Goal: Task Accomplishment & Management: Use online tool/utility

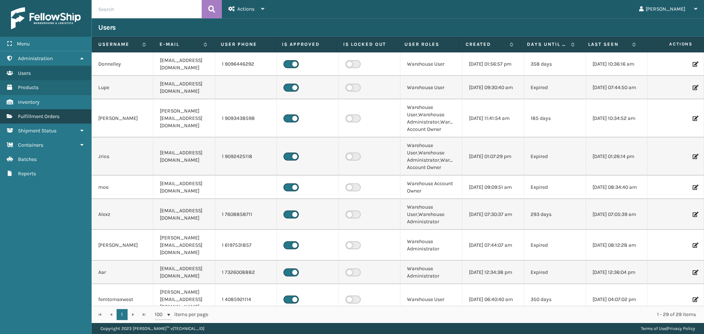
click at [34, 116] on span "Fulfillment Orders" at bounding box center [38, 116] width 41 height 6
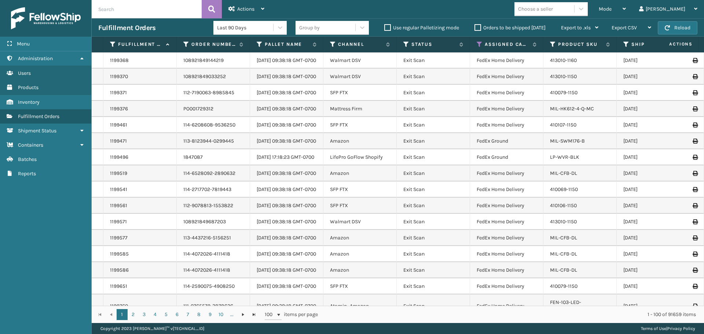
click at [626, 6] on div "Mode" at bounding box center [612, 9] width 27 height 18
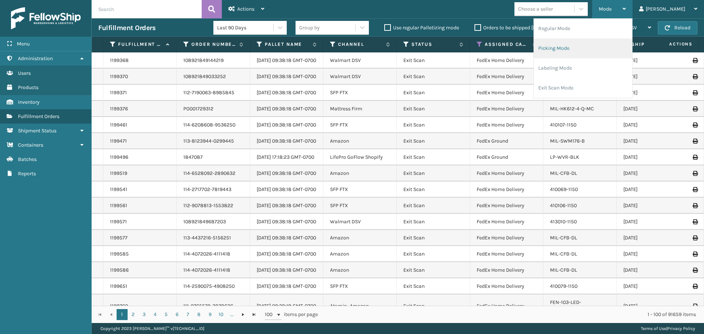
click at [575, 52] on li "Picking Mode" at bounding box center [583, 49] width 98 height 20
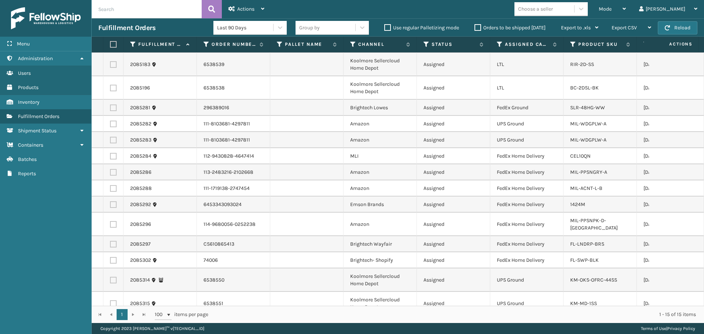
scroll to position [23, 0]
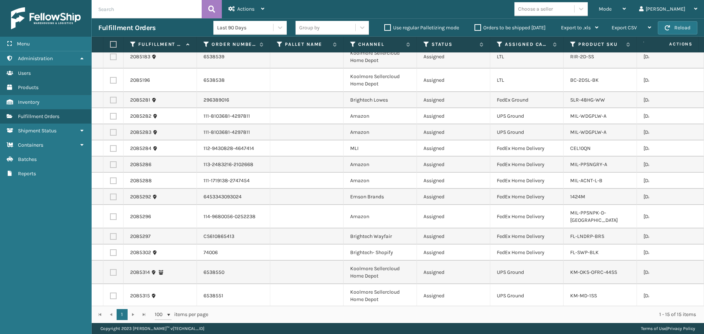
click at [113, 41] on label at bounding box center [112, 44] width 4 height 7
click at [110, 42] on input "checkbox" at bounding box center [110, 44] width 0 height 5
checkbox input "true"
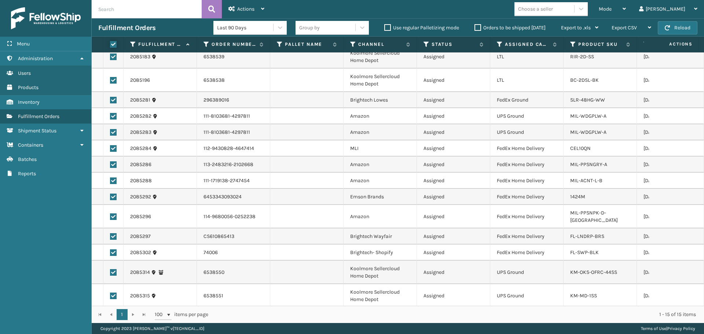
checkbox input "true"
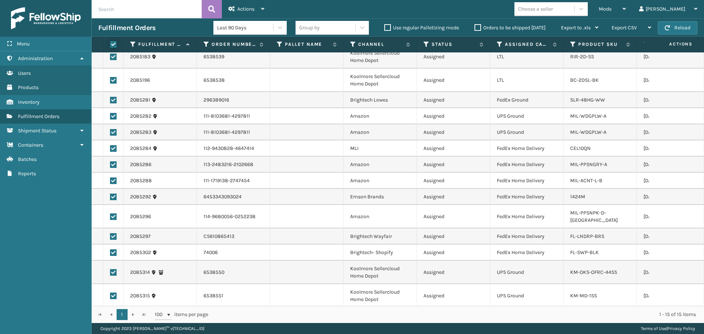
checkbox input "true"
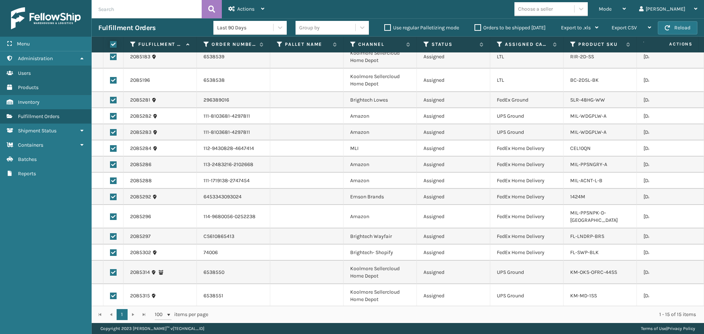
checkbox input "true"
click at [113, 80] on label at bounding box center [113, 80] width 7 height 7
click at [110, 80] on input "checkbox" at bounding box center [110, 79] width 0 height 5
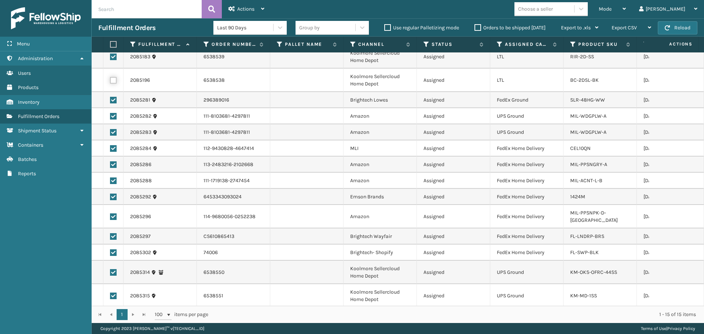
checkbox input "false"
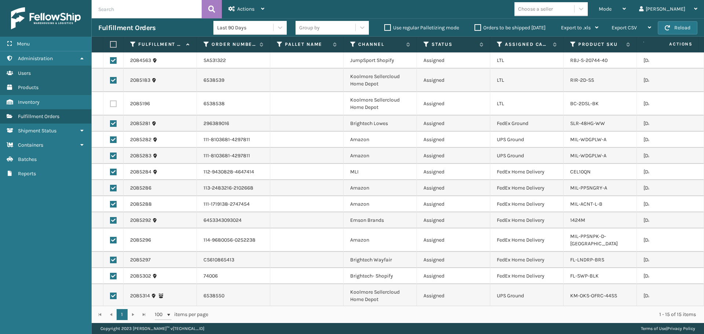
click at [113, 80] on label at bounding box center [113, 80] width 7 height 7
click at [110, 80] on input "checkbox" at bounding box center [110, 79] width 0 height 5
checkbox input "false"
click at [114, 61] on label at bounding box center [113, 60] width 7 height 7
click at [110, 61] on input "checkbox" at bounding box center [110, 59] width 0 height 5
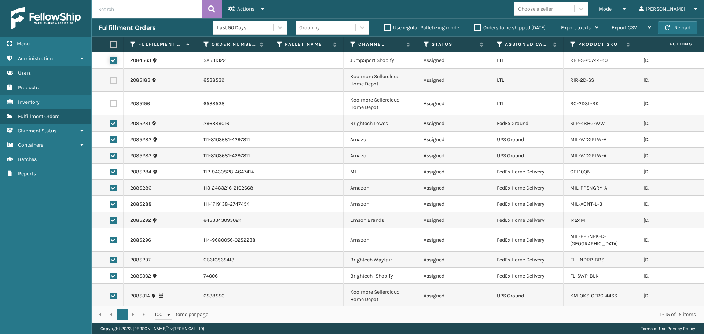
checkbox input "false"
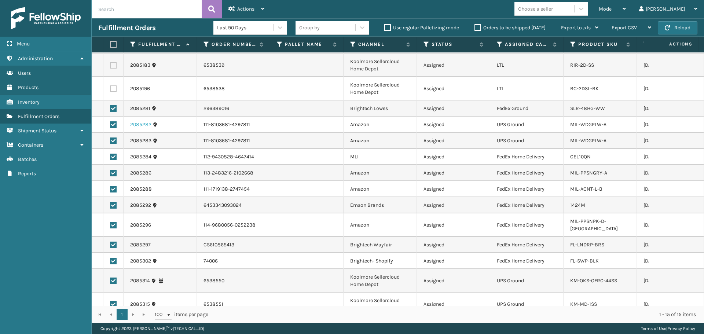
scroll to position [23, 0]
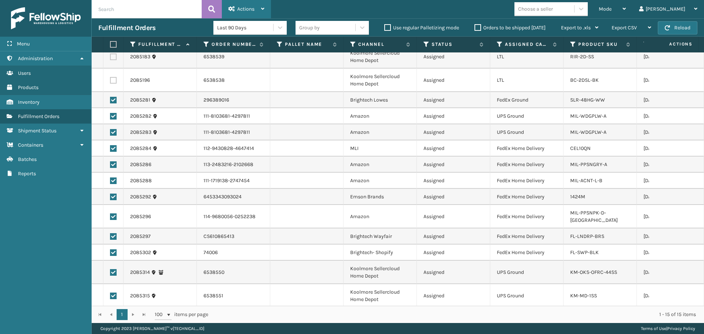
click at [236, 8] on div "Actions" at bounding box center [247, 9] width 36 height 18
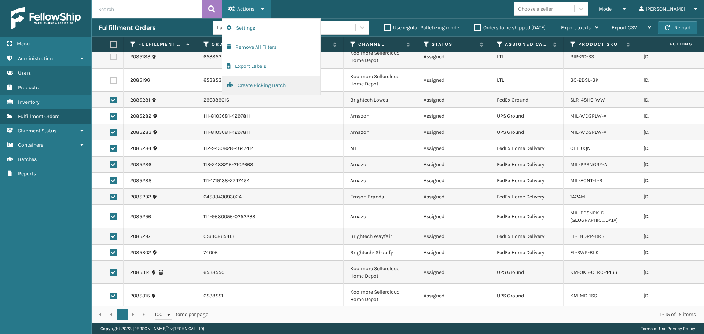
click at [252, 91] on button "Create Picking Batch" at bounding box center [271, 85] width 98 height 19
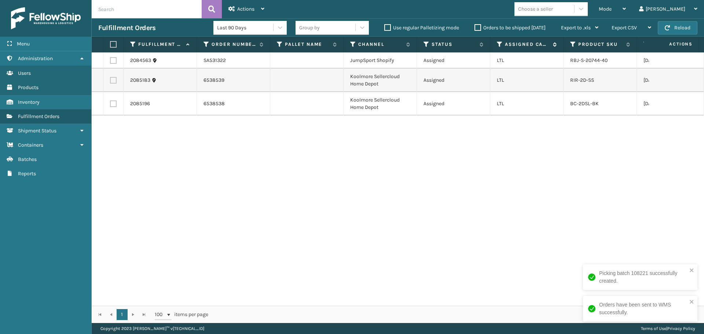
click at [498, 43] on icon at bounding box center [500, 44] width 6 height 7
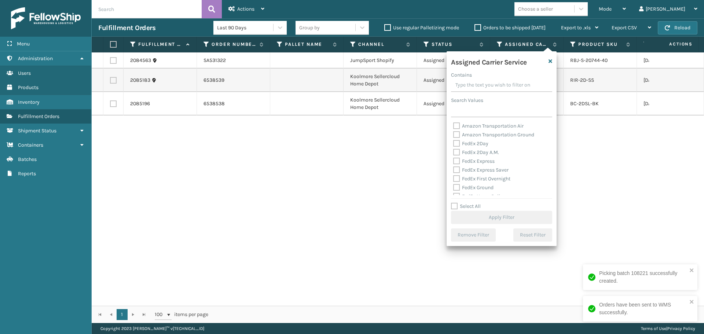
click at [476, 207] on label "Select All" at bounding box center [466, 206] width 30 height 6
click at [476, 203] on input "Select All" at bounding box center [506, 202] width 110 height 1
checkbox input "true"
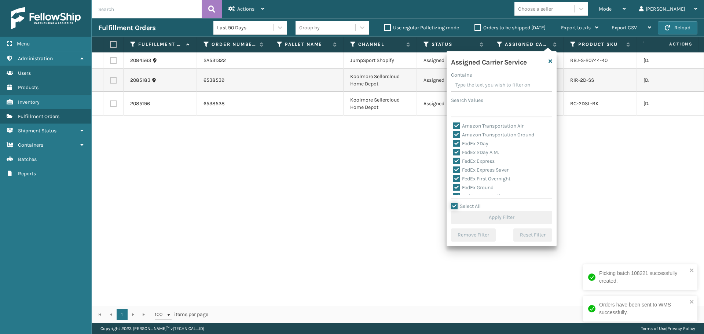
checkbox input "true"
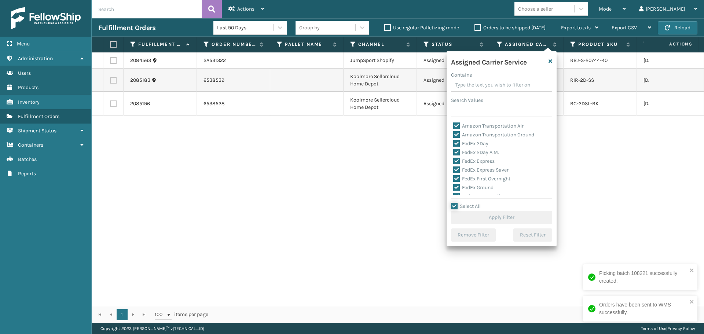
checkbox input "true"
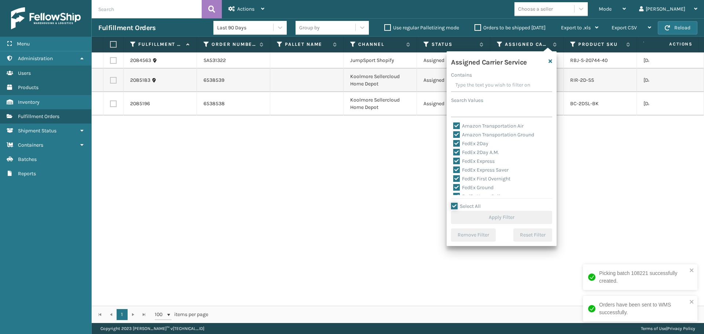
checkbox input "true"
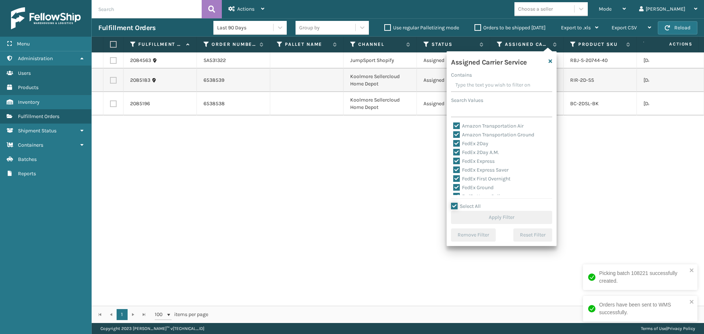
checkbox input "true"
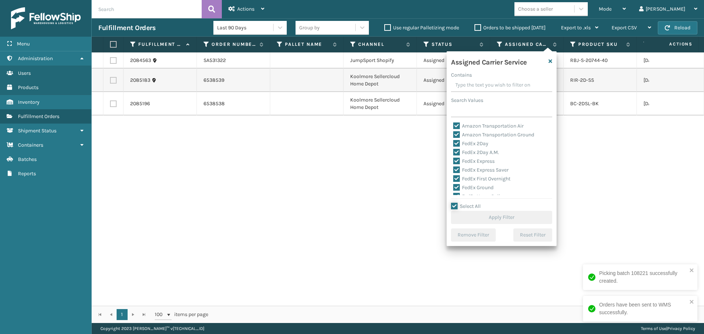
checkbox input "true"
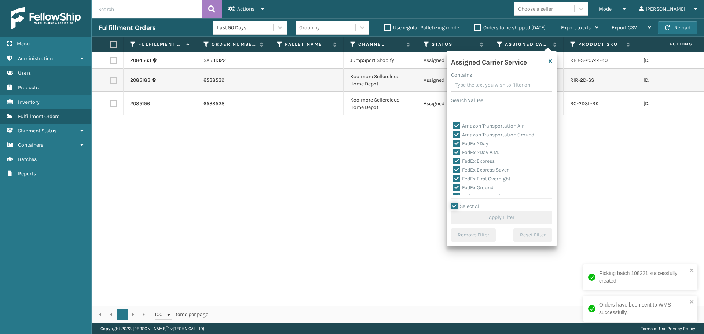
checkbox input "true"
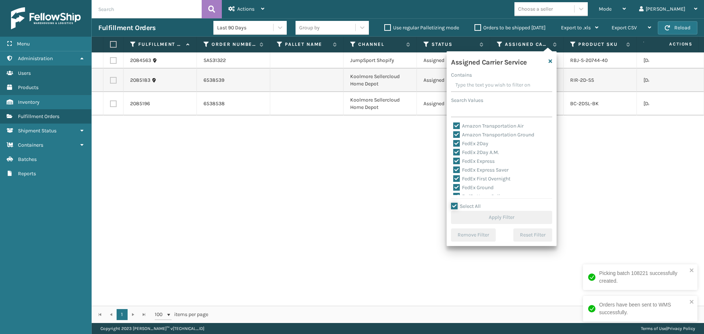
checkbox input "true"
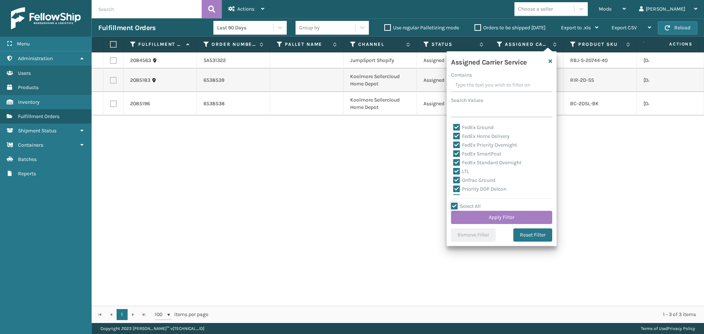
scroll to position [73, 0]
click at [463, 158] on label "LTL" at bounding box center [461, 158] width 16 height 6
click at [454, 158] on input "LTL" at bounding box center [453, 156] width 0 height 5
checkbox input "false"
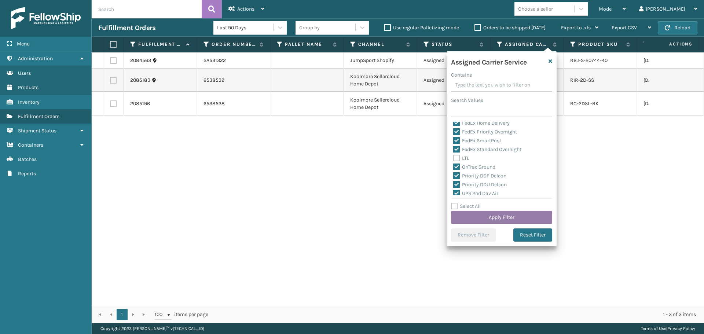
click at [508, 217] on button "Apply Filter" at bounding box center [501, 217] width 101 height 13
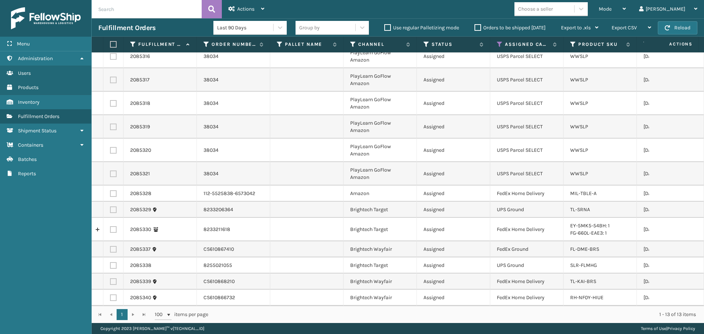
scroll to position [0, 0]
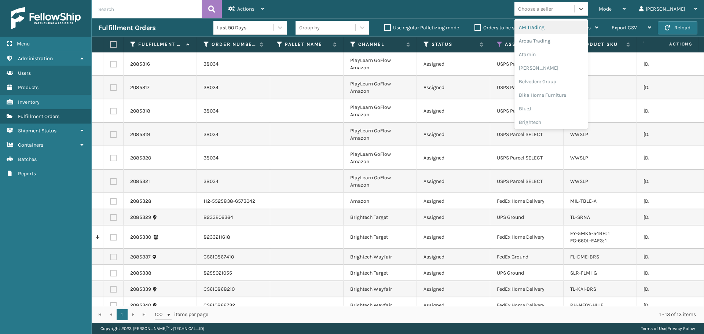
click at [553, 11] on div "Choose a seller" at bounding box center [535, 9] width 35 height 8
click at [568, 92] on div "PlayLearn" at bounding box center [551, 92] width 73 height 14
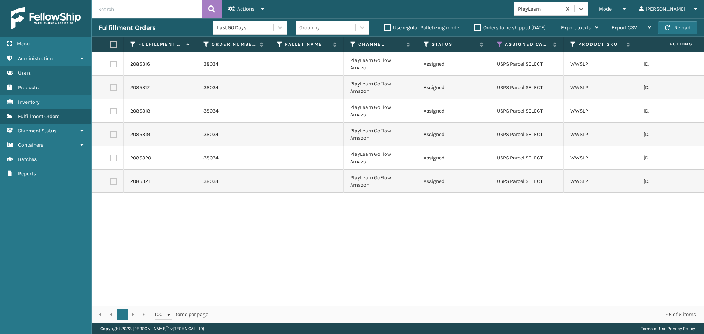
click at [113, 47] on label at bounding box center [112, 44] width 4 height 7
click at [110, 47] on input "checkbox" at bounding box center [110, 44] width 0 height 5
checkbox input "true"
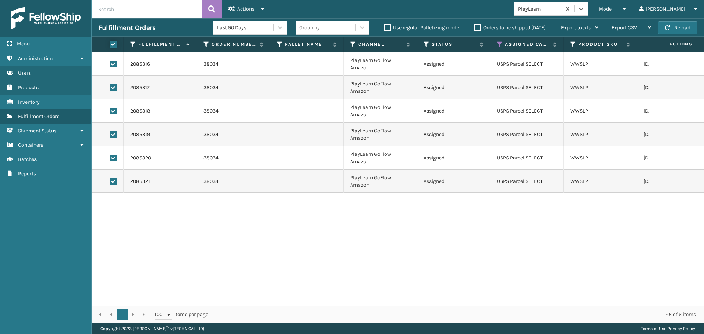
checkbox input "true"
click at [268, 1] on div "Actions Settings Remove All Filters Export Labels Create Picking Batch" at bounding box center [246, 9] width 49 height 18
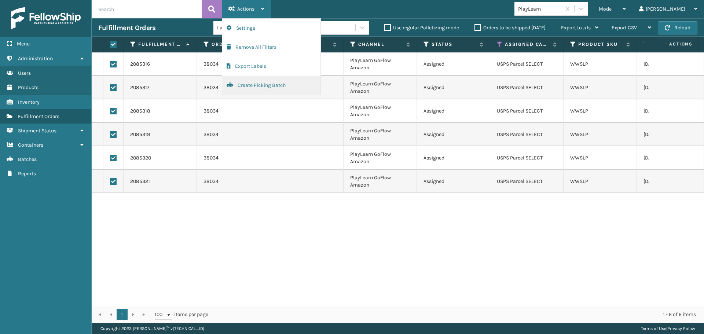
click at [272, 81] on button "Create Picking Batch" at bounding box center [271, 85] width 98 height 19
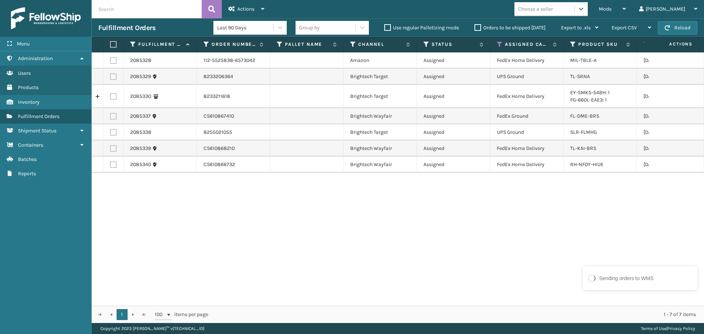
click at [114, 43] on label at bounding box center [112, 44] width 4 height 7
click at [110, 43] on input "checkbox" at bounding box center [110, 44] width 0 height 5
checkbox input "true"
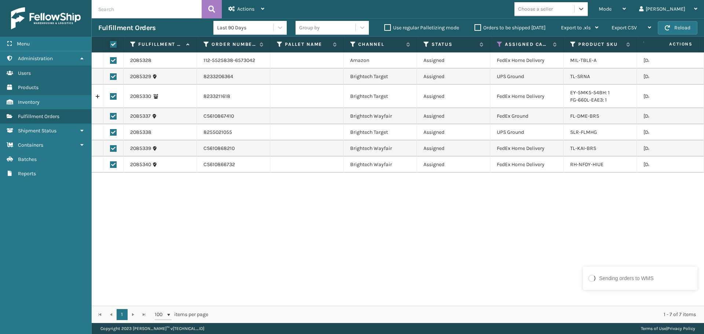
checkbox input "true"
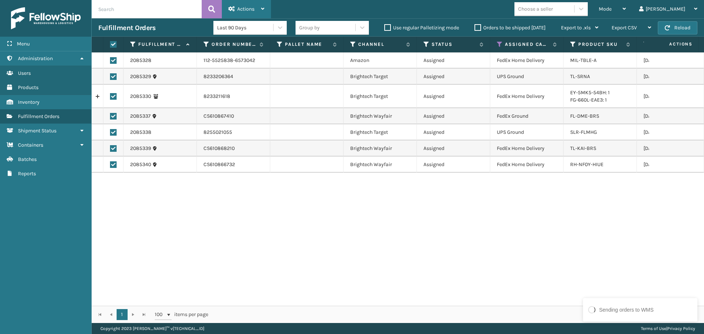
click at [247, 7] on span "Actions" at bounding box center [245, 9] width 17 height 6
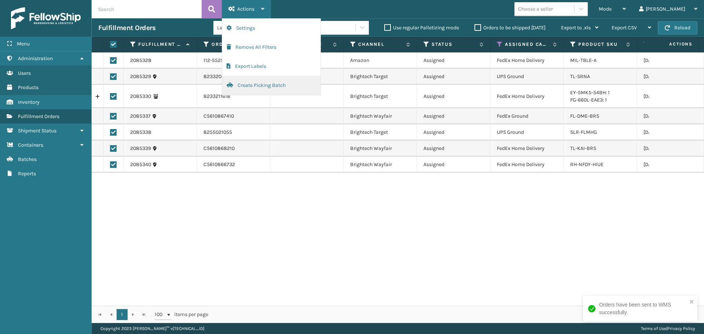
click at [248, 87] on button "Create Picking Batch" at bounding box center [271, 85] width 98 height 19
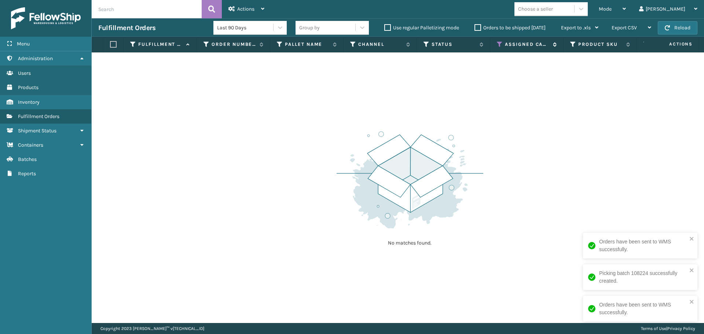
click at [500, 45] on icon at bounding box center [500, 44] width 6 height 7
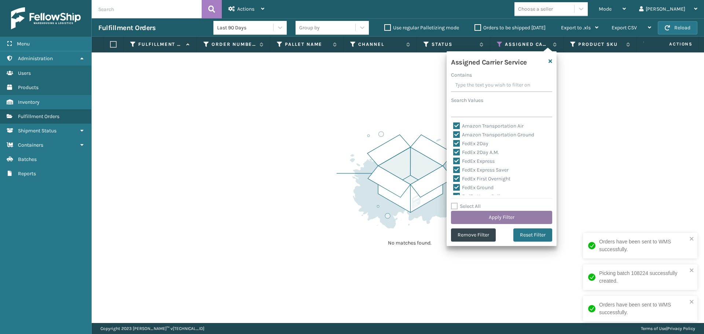
click at [513, 217] on button "Apply Filter" at bounding box center [501, 217] width 101 height 13
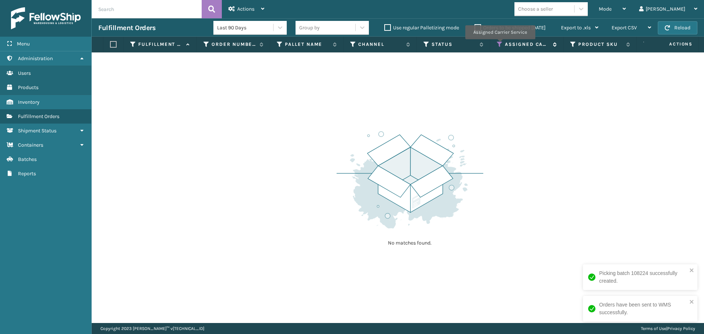
click at [500, 44] on icon at bounding box center [500, 44] width 6 height 7
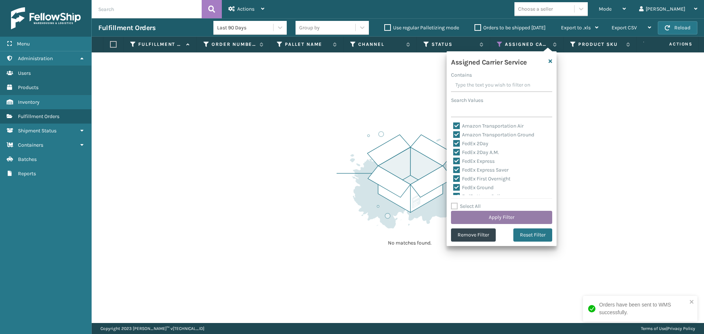
click at [506, 217] on button "Apply Filter" at bounding box center [501, 217] width 101 height 13
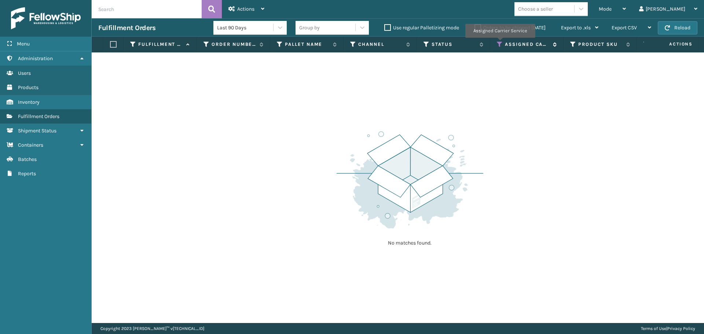
click at [500, 43] on icon at bounding box center [500, 44] width 6 height 7
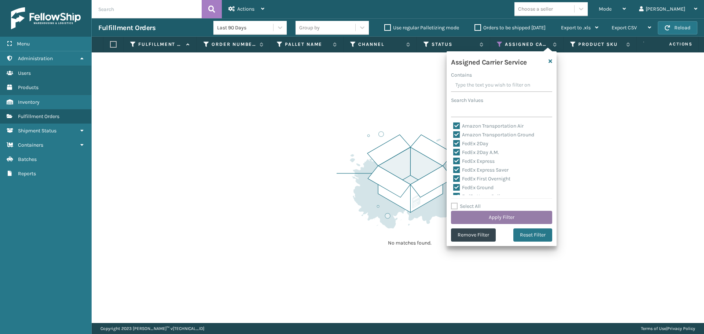
click at [491, 220] on button "Apply Filter" at bounding box center [501, 217] width 101 height 13
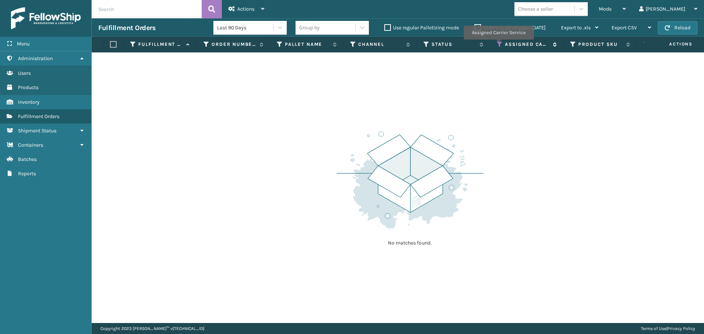
click at [498, 44] on icon at bounding box center [500, 44] width 6 height 7
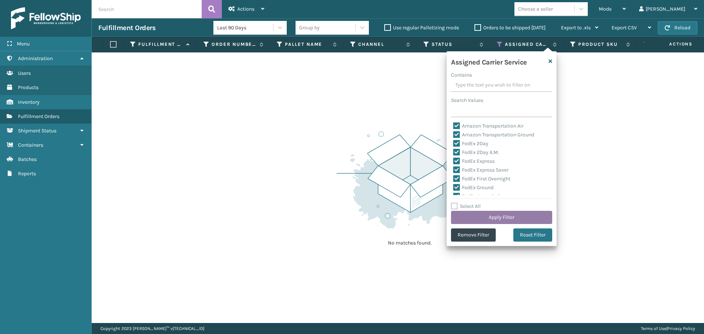
click at [490, 219] on button "Apply Filter" at bounding box center [501, 217] width 101 height 13
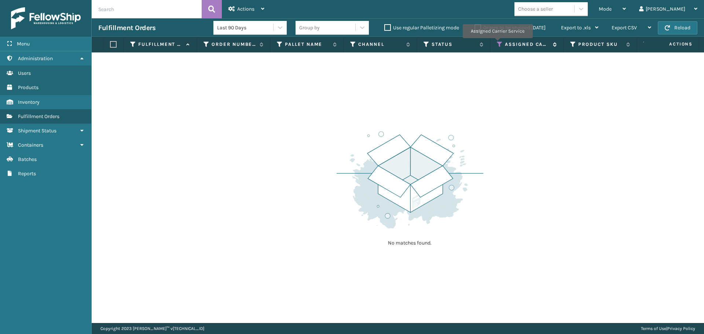
click at [497, 43] on icon at bounding box center [500, 44] width 6 height 7
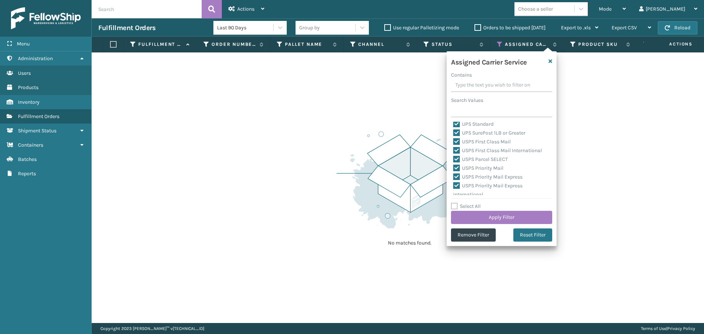
scroll to position [226, 0]
click at [507, 215] on button "Apply Filter" at bounding box center [501, 217] width 101 height 13
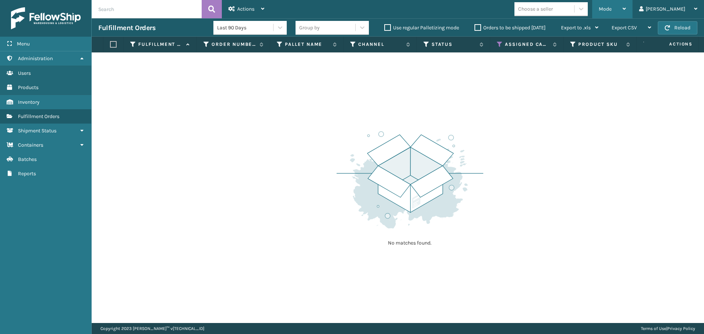
click at [612, 6] on span "Mode" at bounding box center [605, 9] width 13 height 6
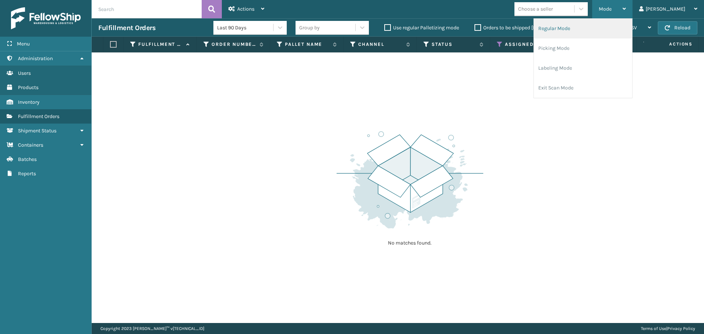
click at [576, 30] on li "Regular Mode" at bounding box center [583, 29] width 98 height 20
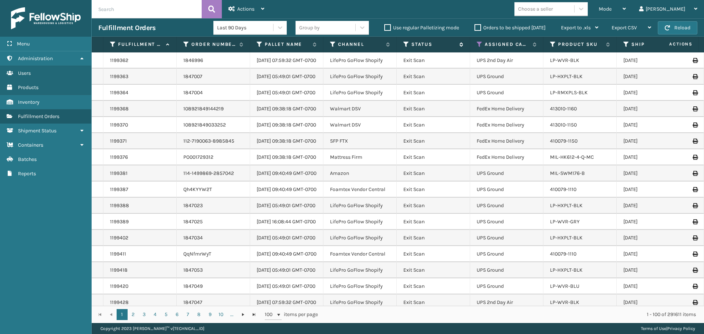
click at [405, 45] on icon at bounding box center [406, 44] width 6 height 7
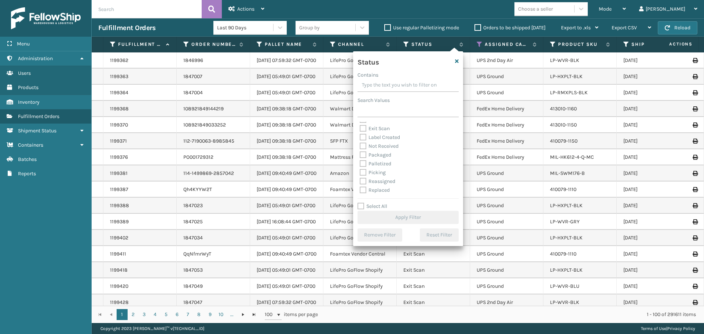
scroll to position [37, 0]
click at [374, 161] on label "Picking" at bounding box center [373, 160] width 26 height 6
click at [360, 160] on input "Picking" at bounding box center [360, 158] width 0 height 5
checkbox input "true"
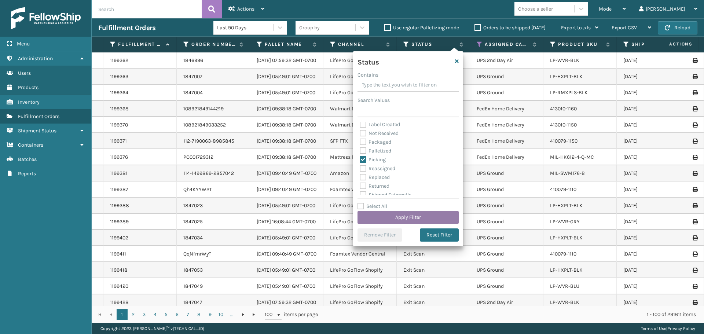
click at [401, 216] on button "Apply Filter" at bounding box center [408, 217] width 101 height 13
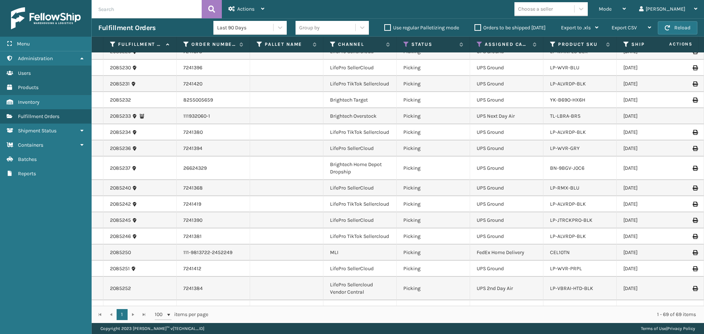
scroll to position [403, 0]
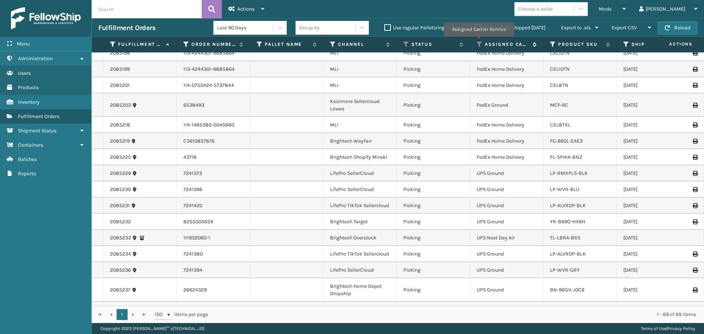
click at [479, 41] on icon at bounding box center [480, 44] width 6 height 7
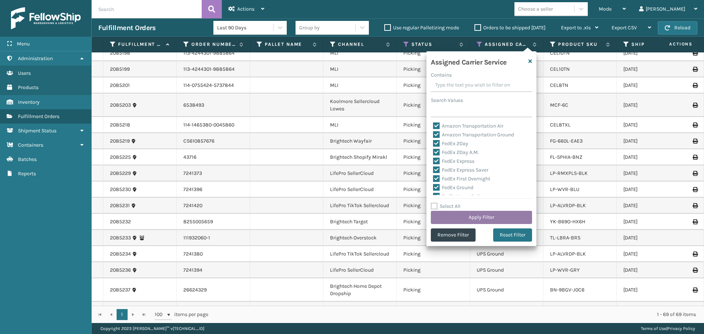
click at [489, 215] on button "Apply Filter" at bounding box center [481, 217] width 101 height 13
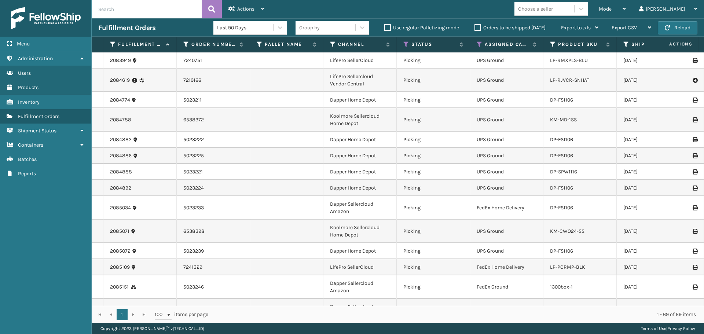
click at [476, 41] on th "Assigned Carrier Service" at bounding box center [506, 45] width 73 height 16
drag, startPoint x: 474, startPoint y: 44, endPoint x: 478, endPoint y: 45, distance: 3.7
click at [477, 45] on th "Assigned Carrier Service" at bounding box center [506, 45] width 73 height 16
click at [478, 45] on icon at bounding box center [480, 44] width 6 height 7
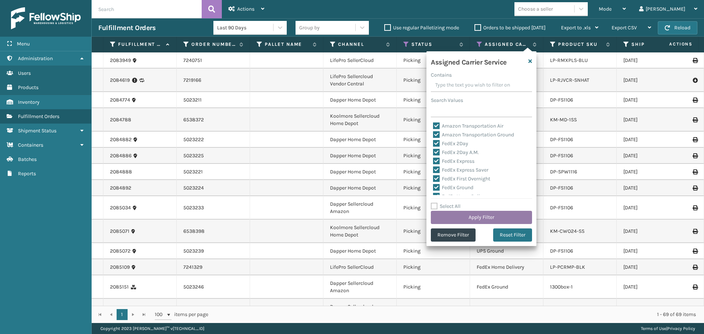
click at [483, 215] on button "Apply Filter" at bounding box center [481, 217] width 101 height 13
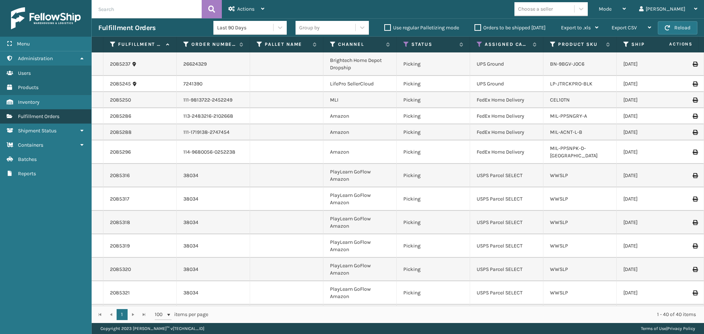
scroll to position [288, 0]
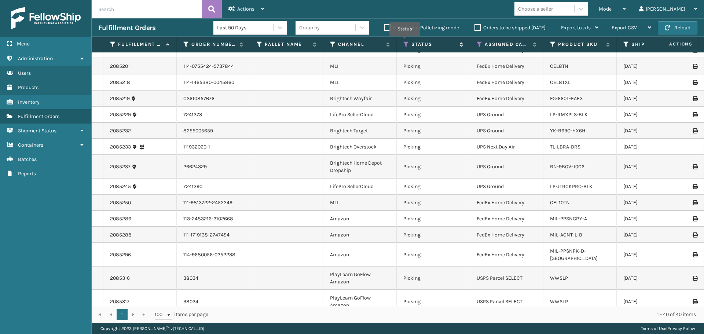
click at [406, 42] on icon at bounding box center [406, 44] width 6 height 7
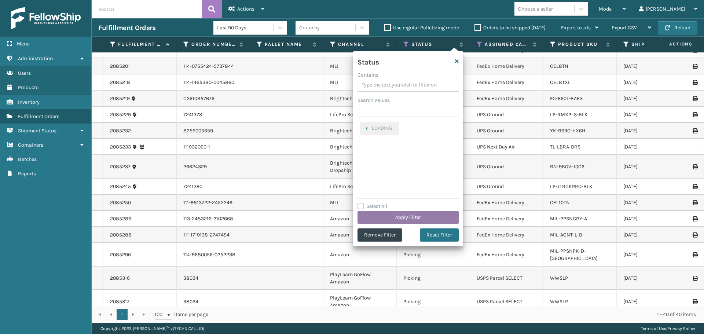
click at [408, 220] on button "Apply Filter" at bounding box center [408, 217] width 101 height 13
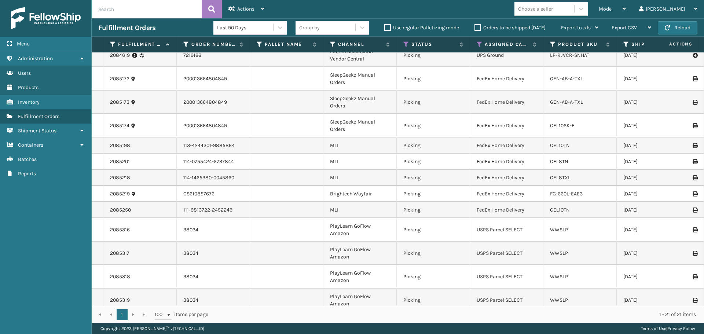
scroll to position [0, 0]
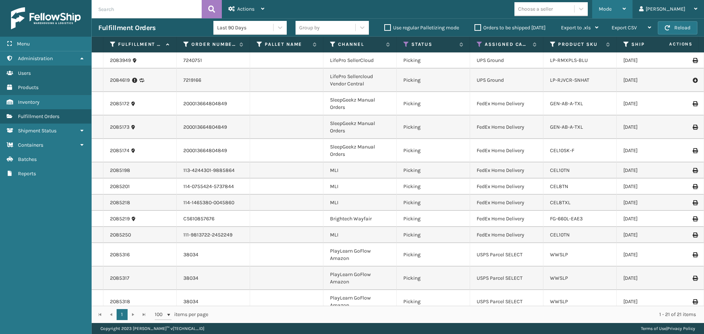
click at [626, 14] on div "Mode" at bounding box center [612, 9] width 27 height 18
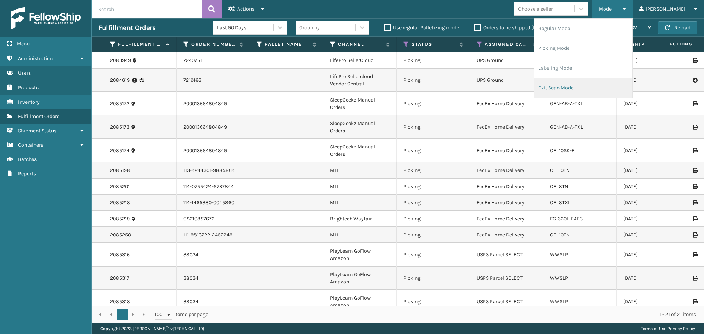
click at [601, 84] on li "Exit Scan Mode" at bounding box center [583, 88] width 98 height 20
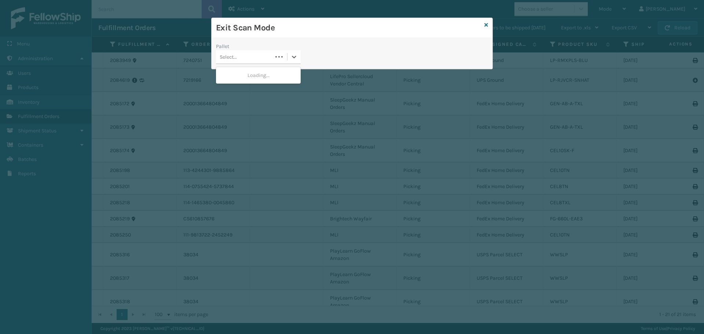
click at [247, 56] on div "Select..." at bounding box center [244, 57] width 56 height 12
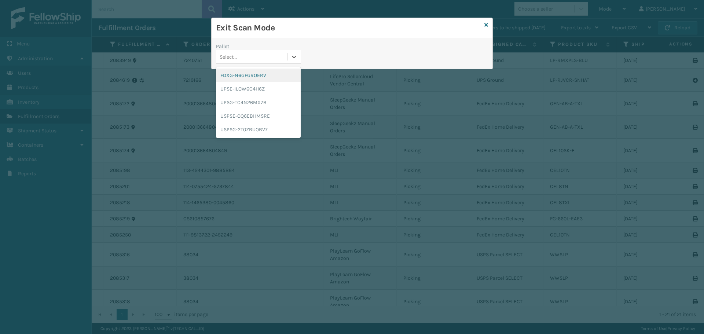
click at [232, 75] on div "FDXG-N6GFGROERV" at bounding box center [258, 76] width 85 height 14
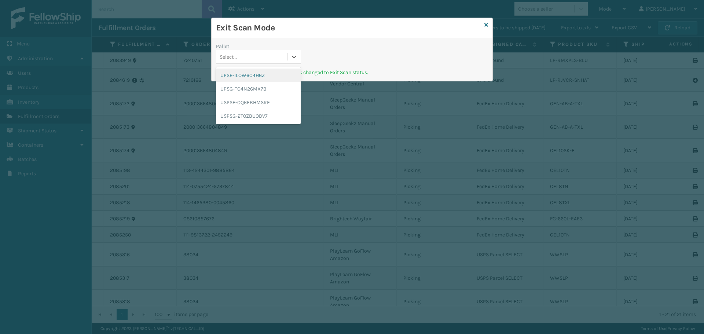
click at [233, 57] on div "Select..." at bounding box center [228, 57] width 17 height 8
click at [234, 88] on div "UPSG-TC4N26MX7B" at bounding box center [258, 89] width 85 height 14
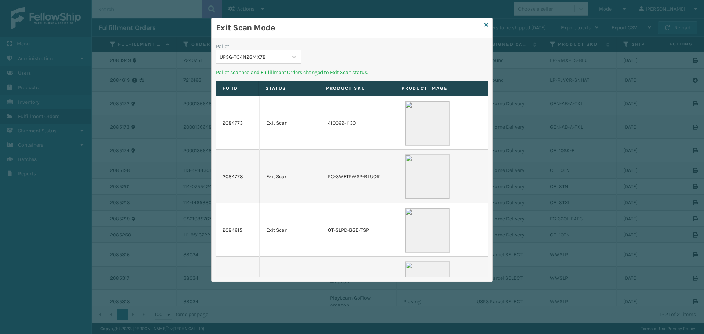
drag, startPoint x: 264, startPoint y: 58, endPoint x: 259, endPoint y: 64, distance: 7.8
click at [264, 58] on div "UPSG-TC4N26MX7B" at bounding box center [254, 57] width 68 height 8
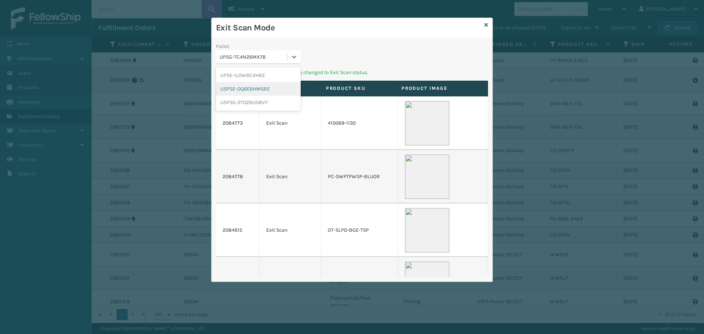
click at [247, 93] on div "USPSE-OQ6EBHMSRE" at bounding box center [258, 89] width 85 height 14
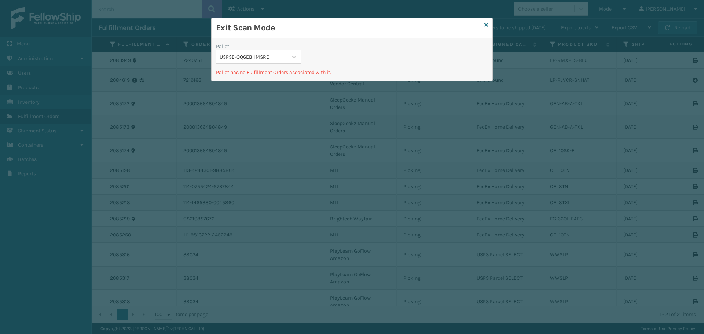
click at [238, 58] on div "USPSE-OQ6EBHMSRE" at bounding box center [254, 57] width 68 height 8
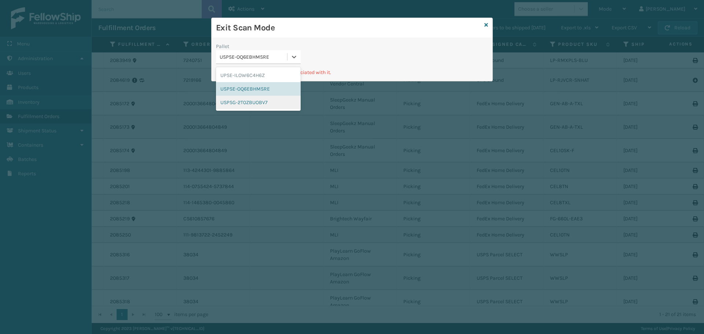
click at [236, 97] on div "UPSE-ILOW6C4H6Z USPSE-OQ6EBHMSRE USPSG-2T0ZBUOBV7" at bounding box center [258, 89] width 85 height 44
click at [236, 101] on div "USPSG-2T0ZBUOBV7" at bounding box center [258, 103] width 85 height 14
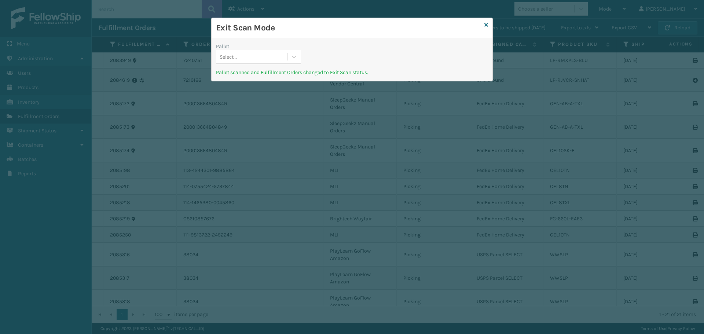
click at [237, 58] on div "Select..." at bounding box center [251, 57] width 71 height 12
click at [239, 76] on div "UPSE-ILOW6C4H6Z" at bounding box center [258, 76] width 85 height 14
click at [485, 25] on icon at bounding box center [487, 24] width 4 height 5
